Goal: Task Accomplishment & Management: Manage account settings

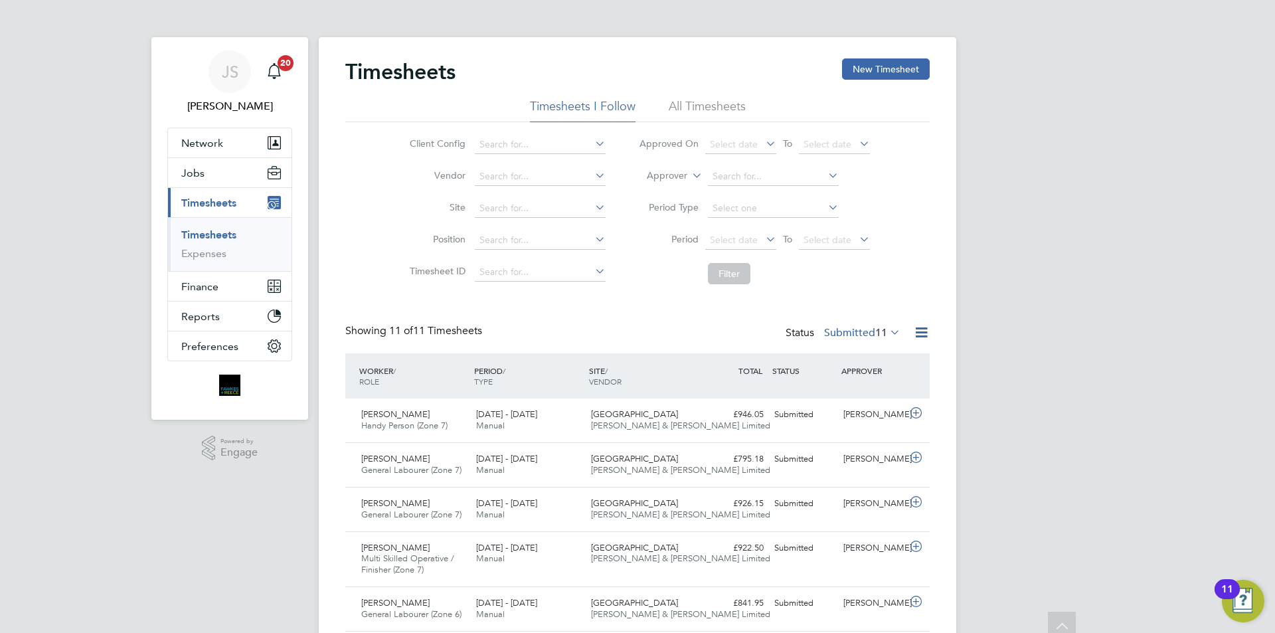
click at [210, 236] on link "Timesheets" at bounding box center [208, 234] width 55 height 13
click at [213, 224] on ul "Timesheets Expenses" at bounding box center [230, 244] width 124 height 54
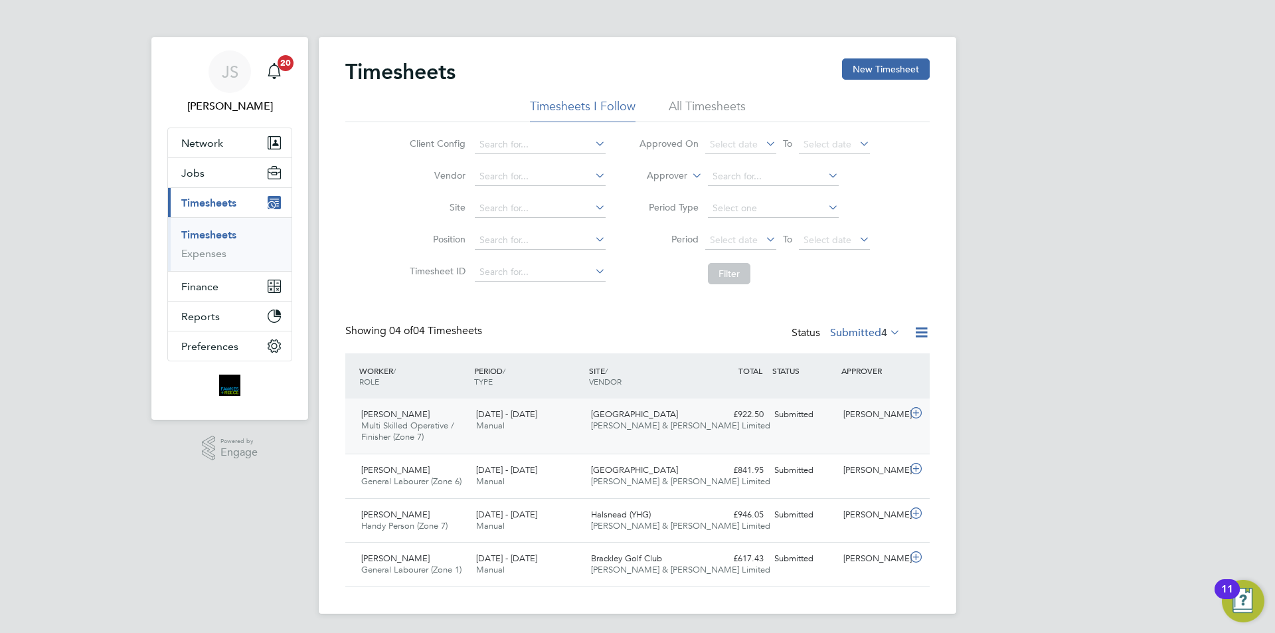
click at [915, 417] on icon at bounding box center [916, 413] width 17 height 11
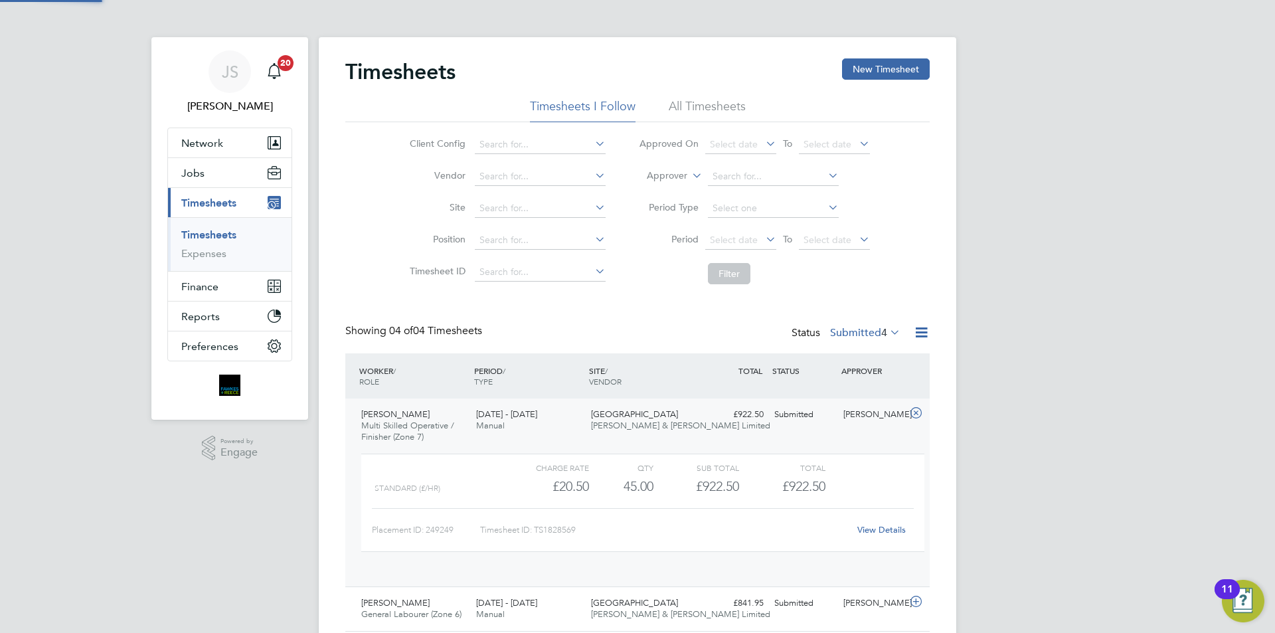
scroll to position [23, 130]
click at [888, 529] on link "View Details" at bounding box center [881, 529] width 48 height 11
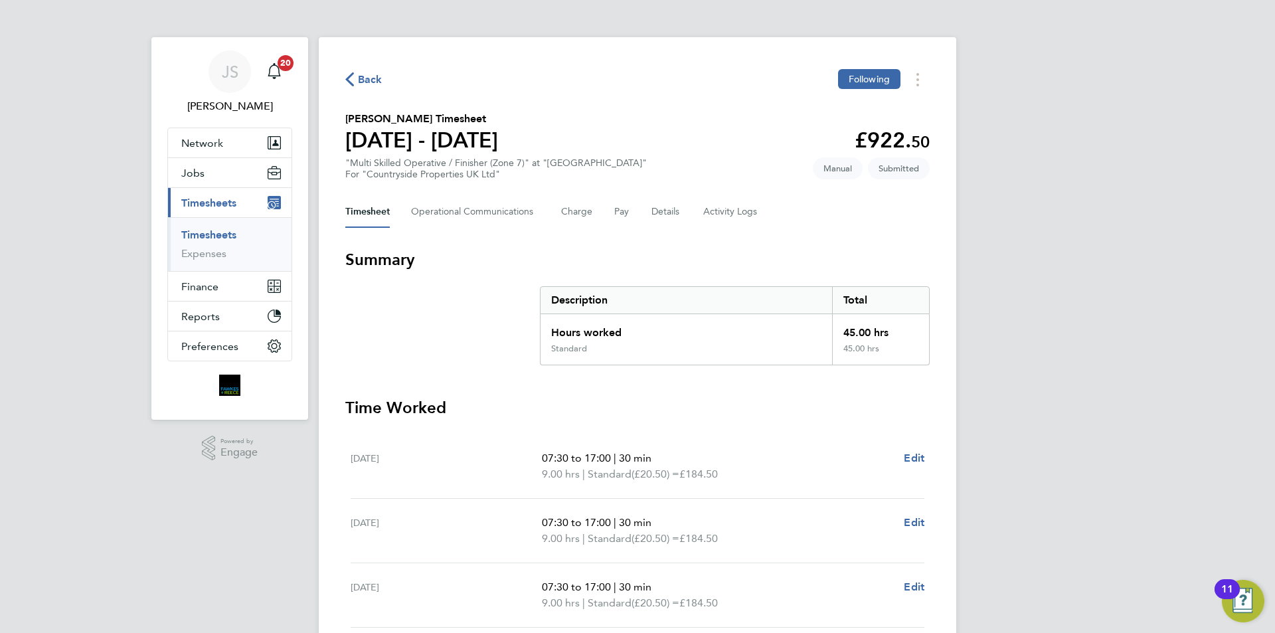
scroll to position [337, 0]
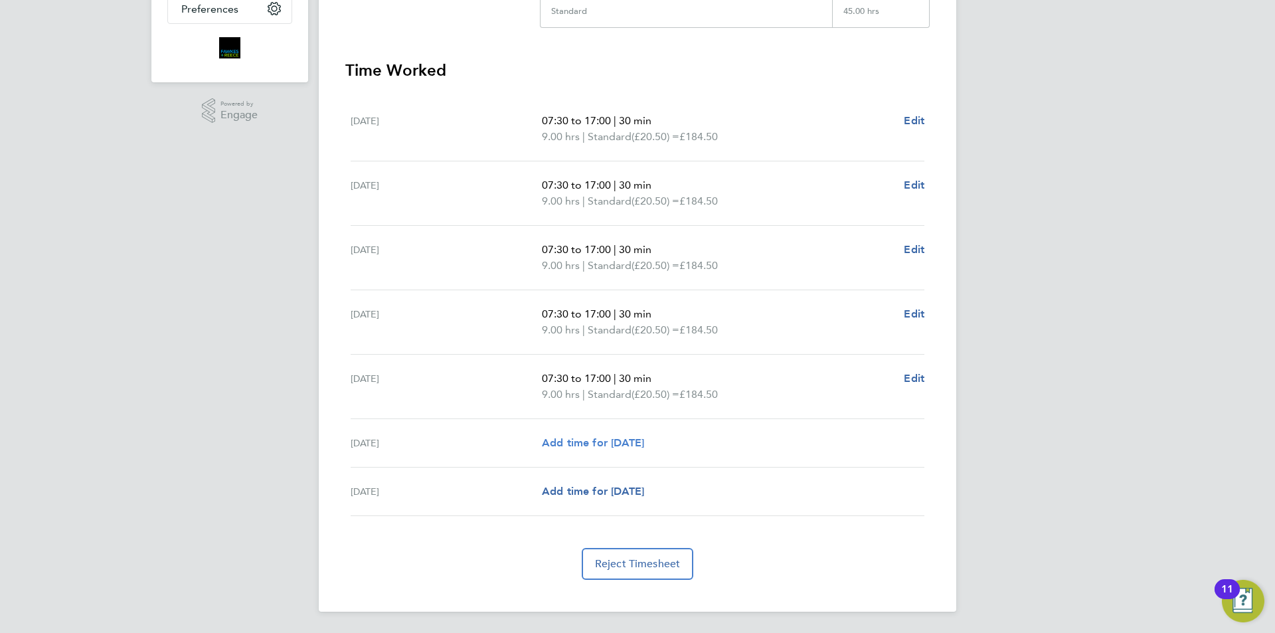
click at [613, 445] on span "Add time for [DATE]" at bounding box center [593, 442] width 102 height 13
select select "30"
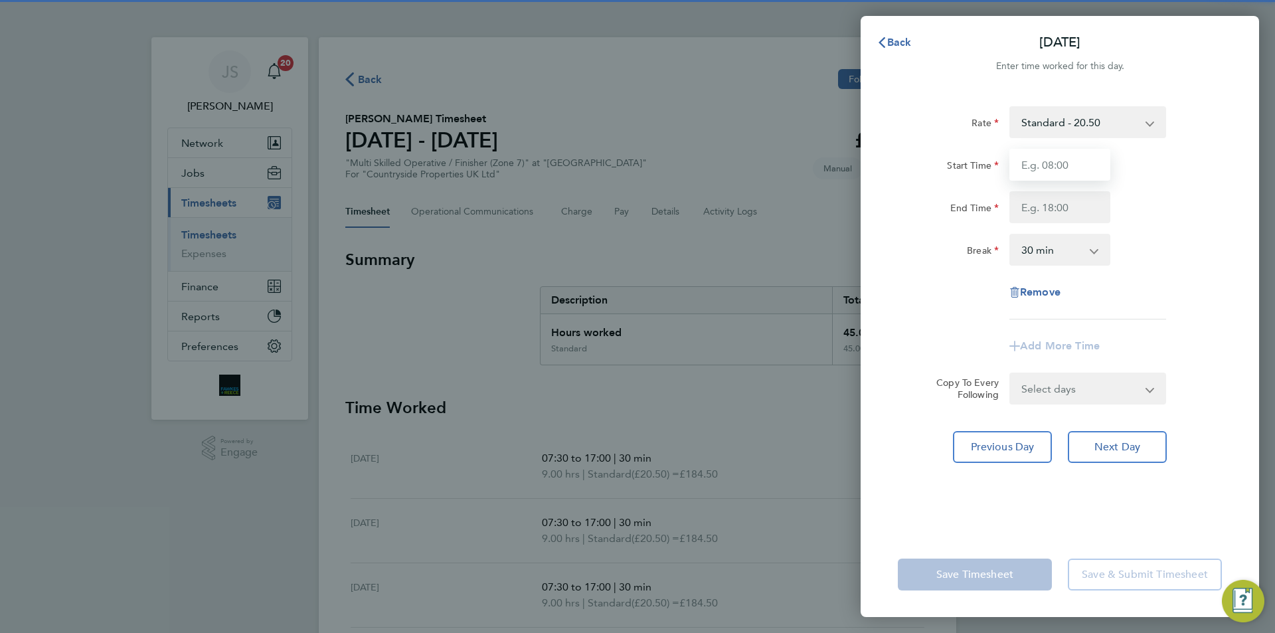
click at [1063, 164] on input "Start Time" at bounding box center [1059, 165] width 101 height 32
type input "07:30"
click at [1066, 197] on input "End Time" at bounding box center [1059, 207] width 101 height 32
type input "15:00"
click at [965, 315] on div "Rate Standard - 20.50 Basic - 20.50 Start Time 07:30 End Time 15:00 Break 0 min…" at bounding box center [1060, 212] width 324 height 213
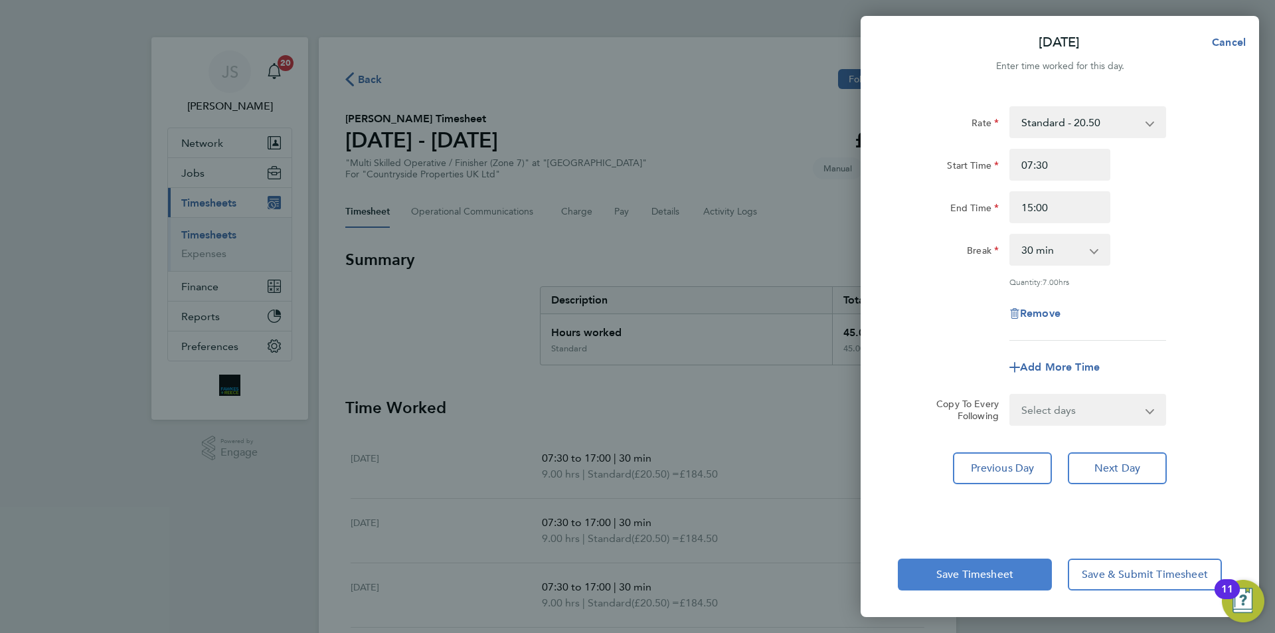
click at [1009, 570] on span "Save Timesheet" at bounding box center [974, 574] width 77 height 13
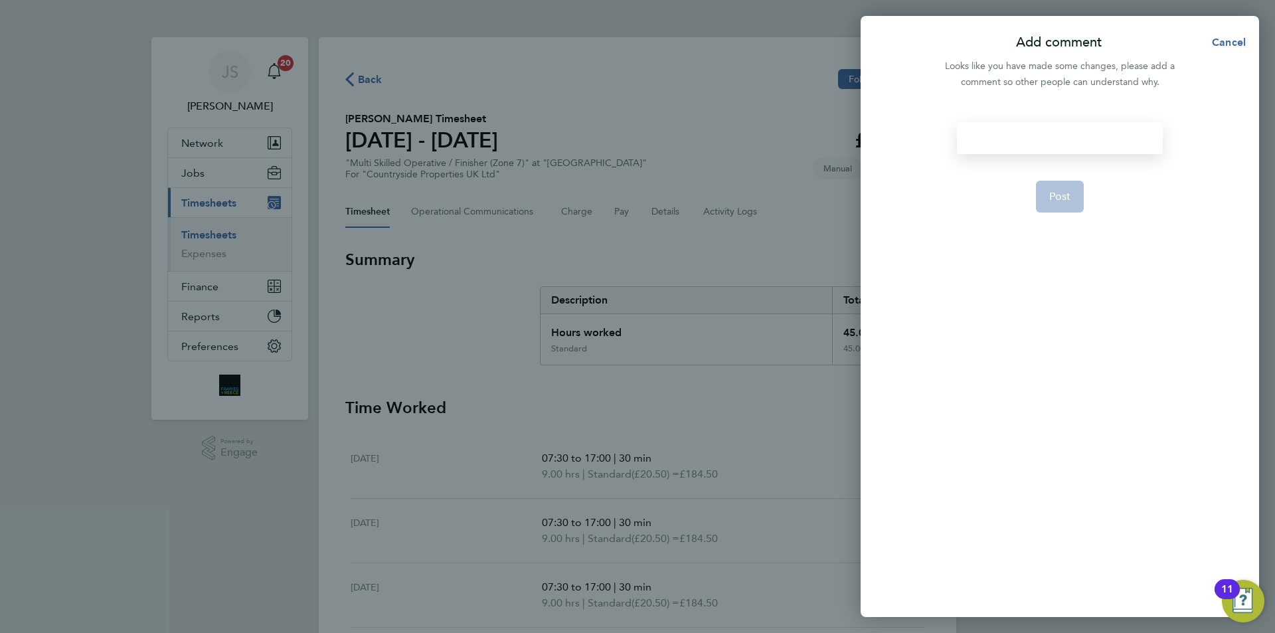
click at [1035, 130] on div at bounding box center [1059, 138] width 205 height 32
click at [999, 151] on div at bounding box center [1059, 138] width 205 height 32
click at [1083, 203] on button "Post" at bounding box center [1060, 197] width 48 height 32
click at [1075, 197] on app-form-button "Post Loading" at bounding box center [1060, 197] width 48 height 32
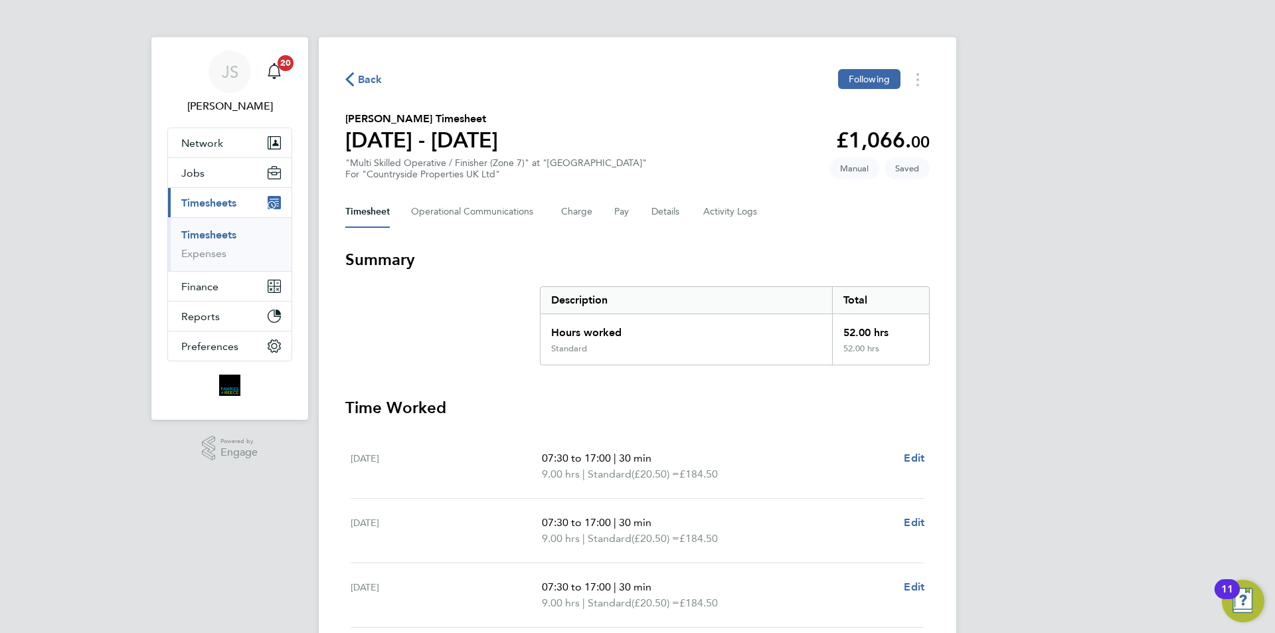
scroll to position [353, 0]
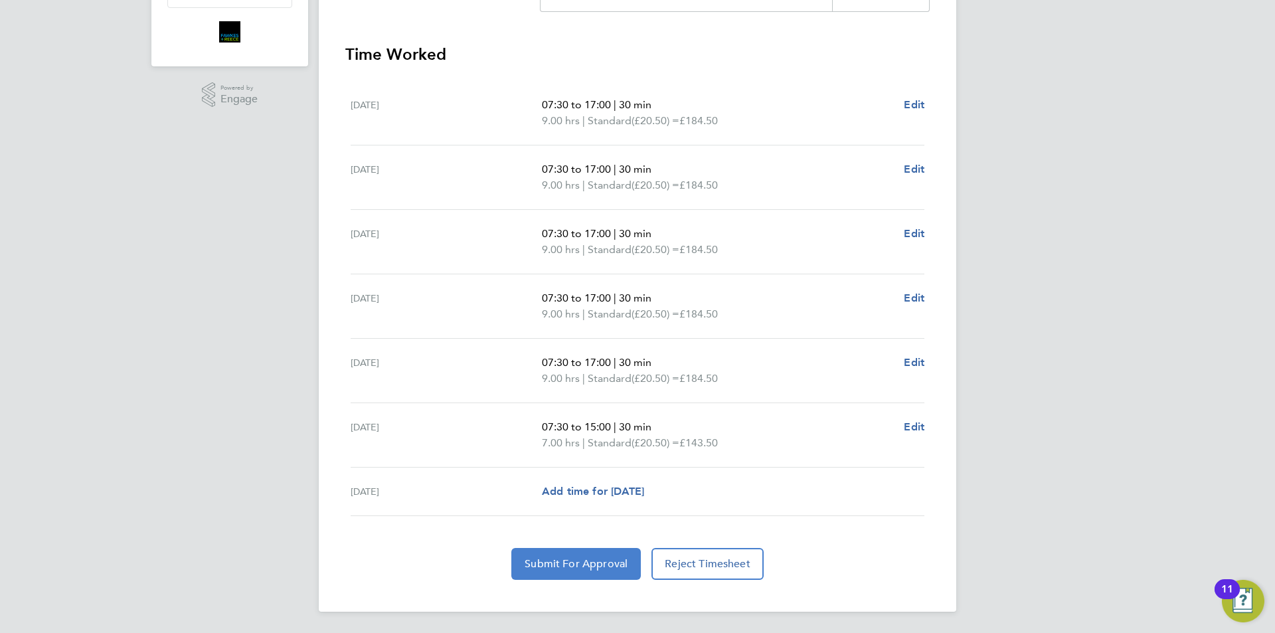
click at [610, 568] on span "Submit For Approval" at bounding box center [576, 563] width 103 height 13
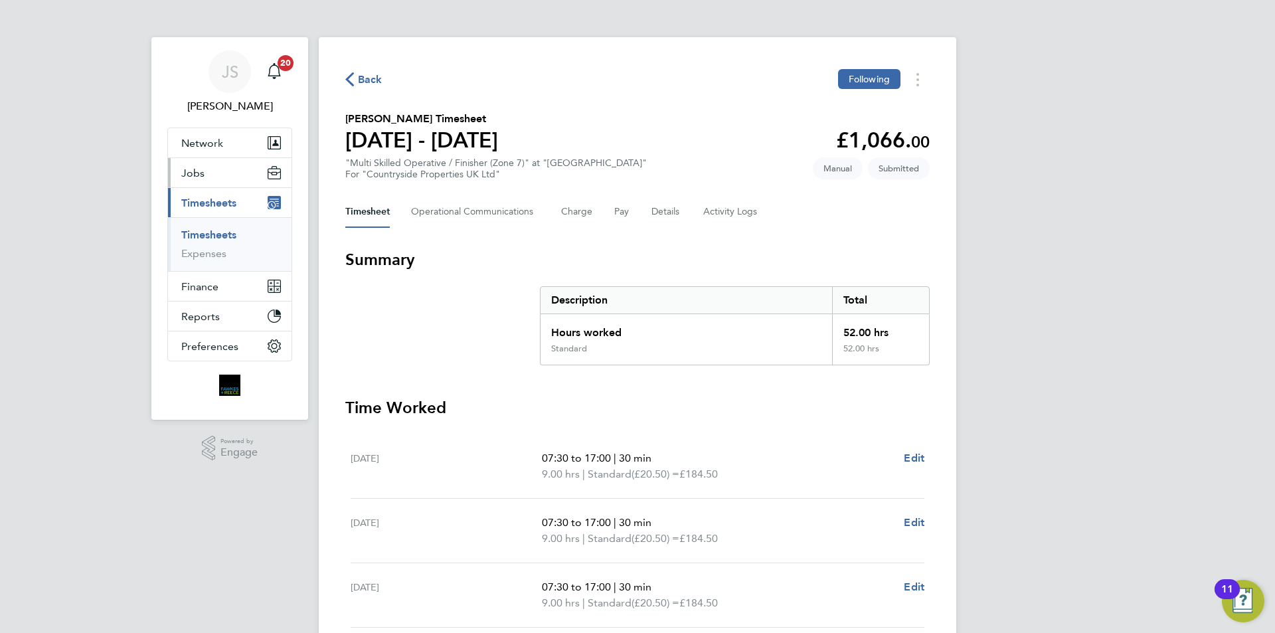
click at [196, 176] on span "Jobs" at bounding box center [192, 173] width 23 height 13
click at [203, 177] on span "Jobs" at bounding box center [192, 173] width 23 height 13
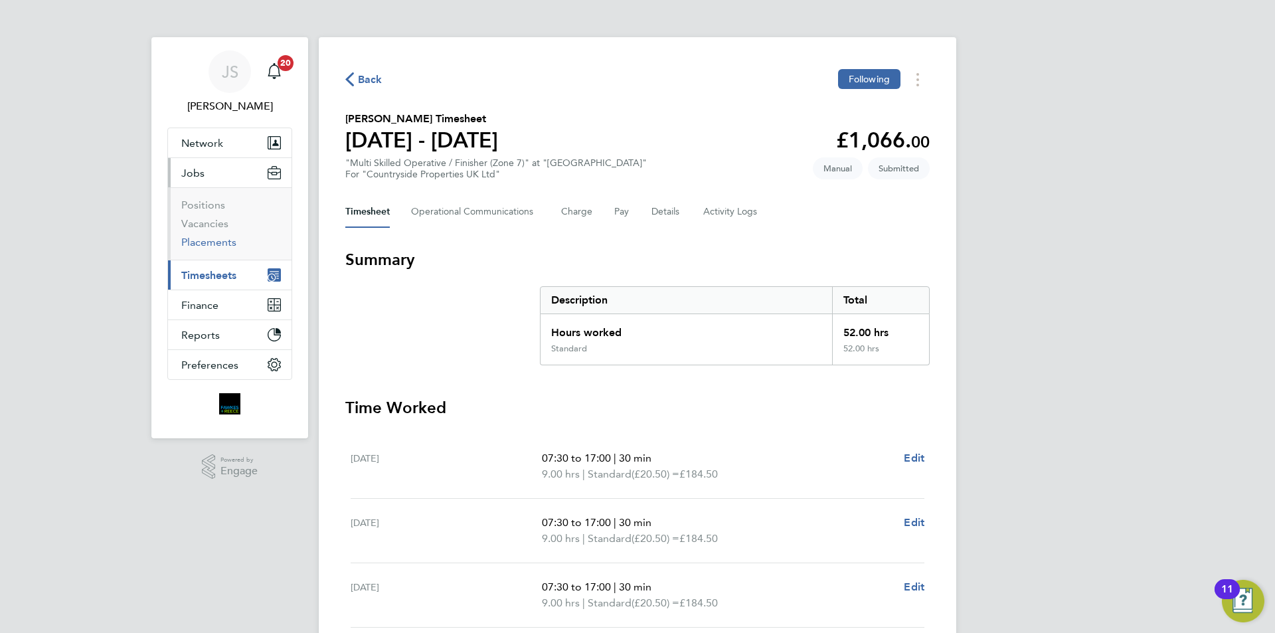
click at [233, 243] on link "Placements" at bounding box center [208, 242] width 55 height 13
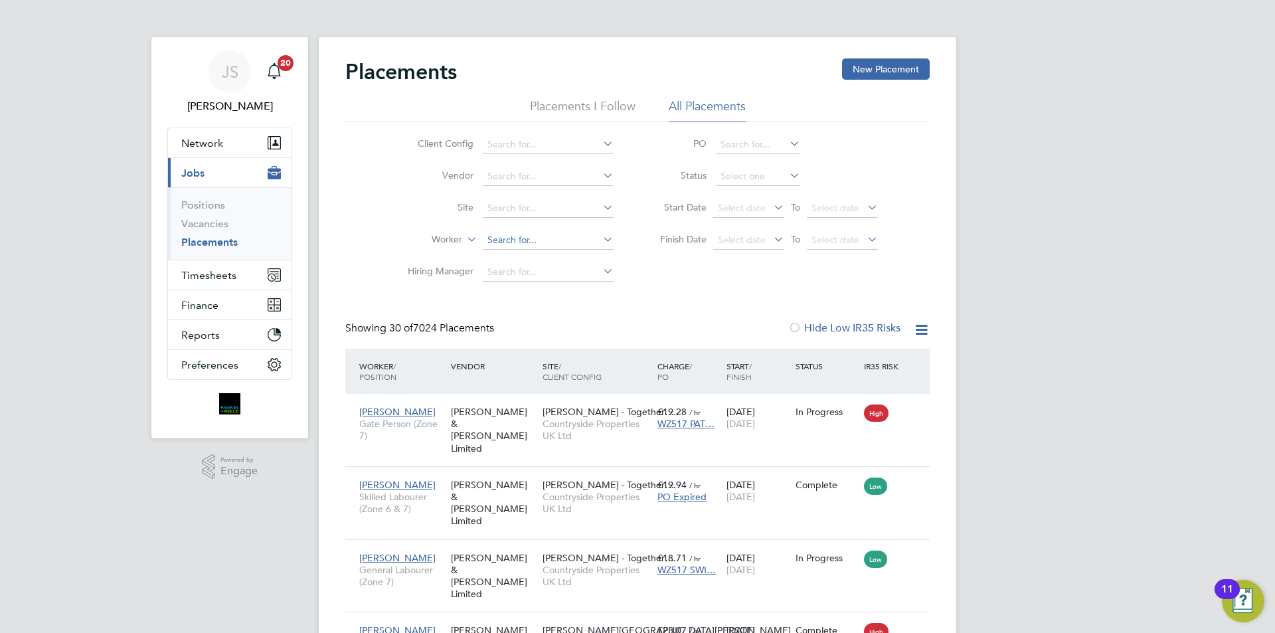
click at [509, 233] on input at bounding box center [548, 240] width 131 height 19
click at [511, 235] on input at bounding box center [548, 240] width 131 height 19
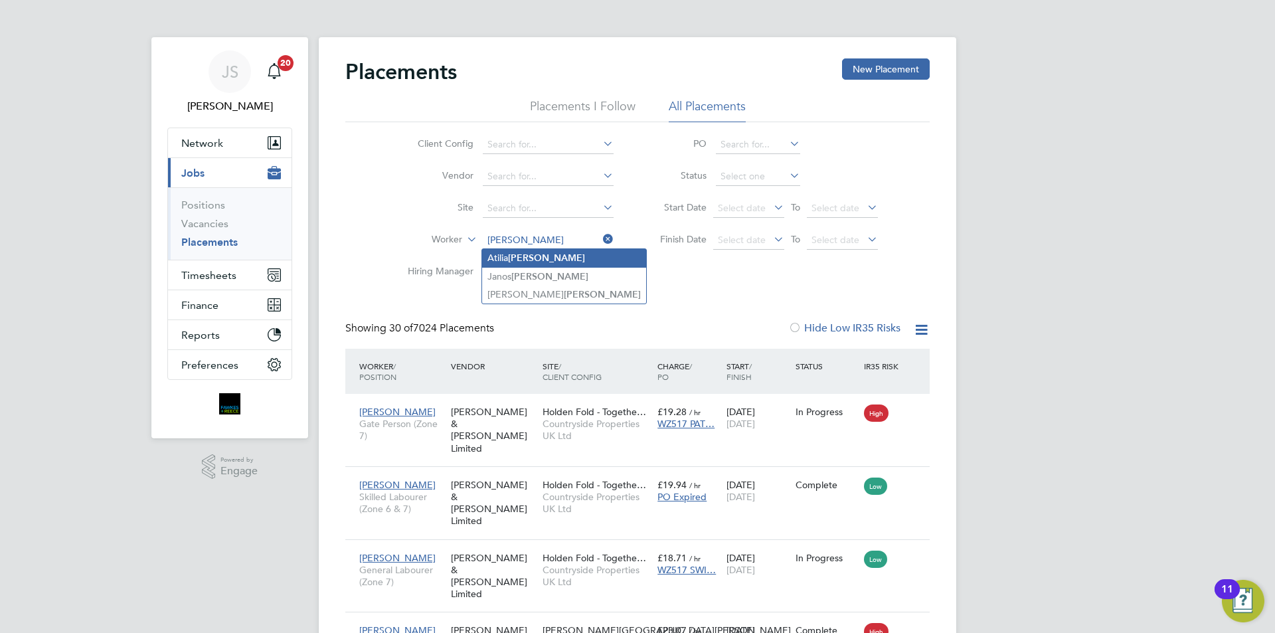
click at [522, 249] on li "Atilia Nagy" at bounding box center [564, 258] width 164 height 18
type input "Atilia Nagy"
